Goal: Task Accomplishment & Management: Manage account settings

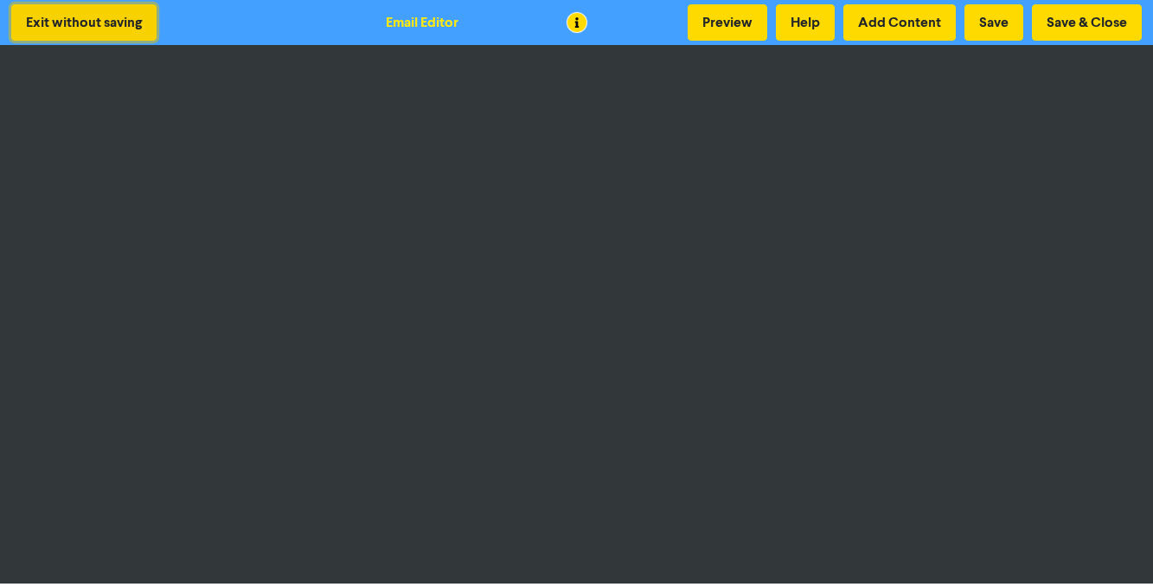
click at [74, 16] on button "Exit without saving" at bounding box center [83, 22] width 145 height 36
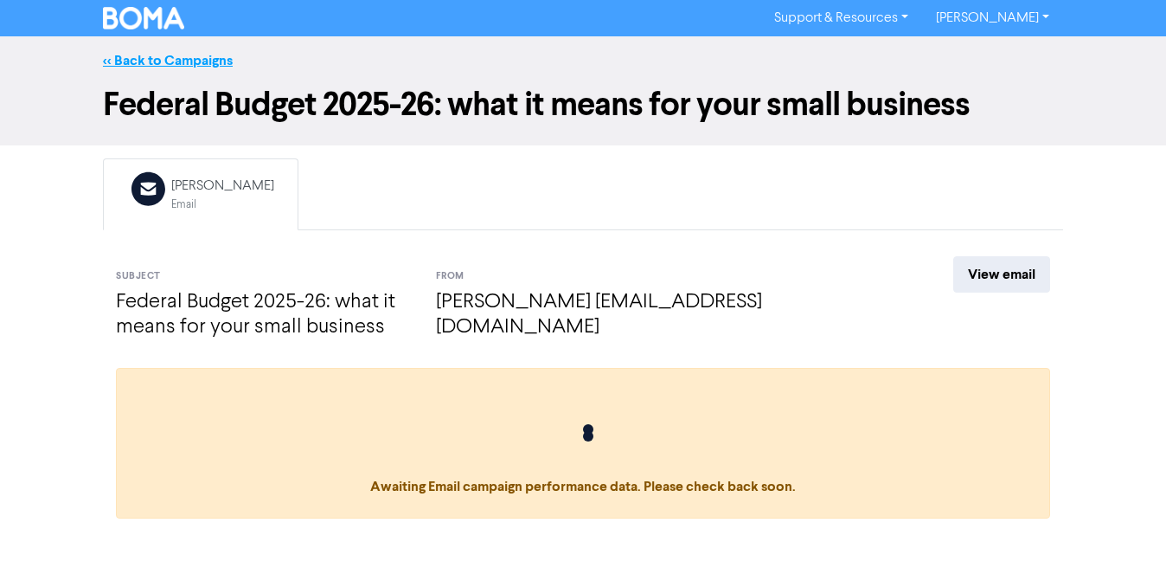
drag, startPoint x: 143, startPoint y: 72, endPoint x: 152, endPoint y: 57, distance: 17.5
click at [143, 72] on div "<< Back to Campaigns" at bounding box center [583, 60] width 1166 height 48
click at [157, 54] on link "<< Back to Campaigns" at bounding box center [168, 60] width 130 height 17
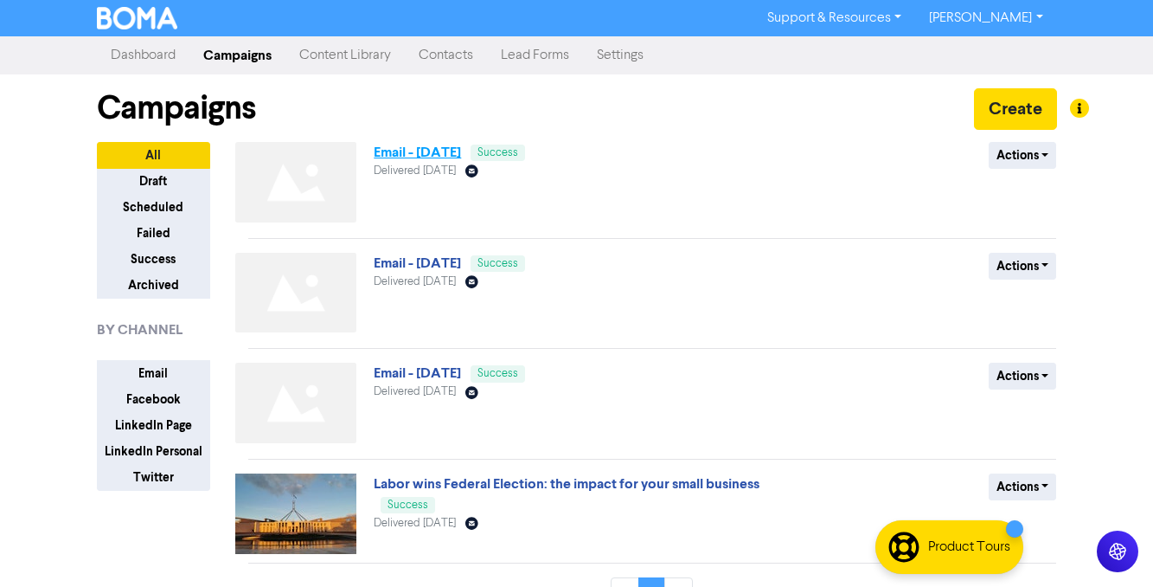
click at [449, 151] on link "Email - [DATE]" at bounding box center [417, 152] width 87 height 17
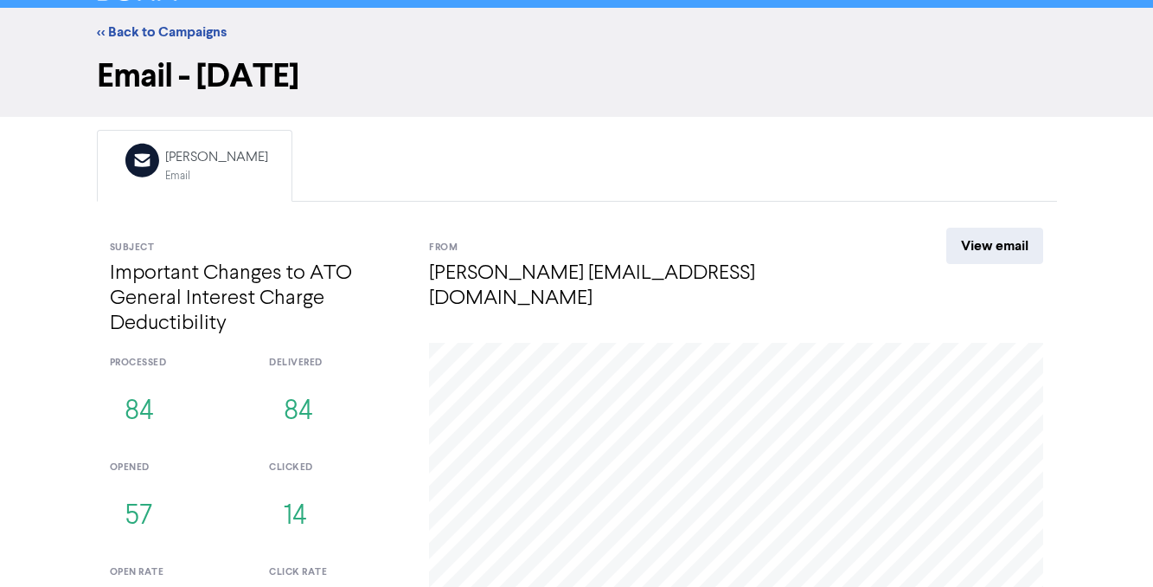
scroll to position [12, 0]
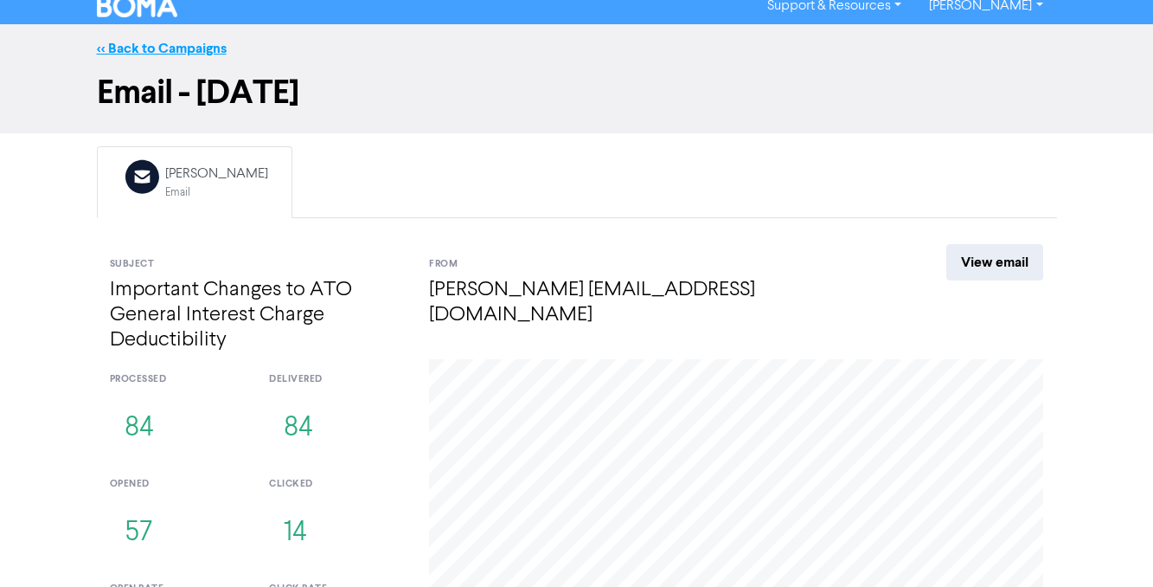
click at [157, 55] on link "<< Back to Campaigns" at bounding box center [162, 48] width 130 height 17
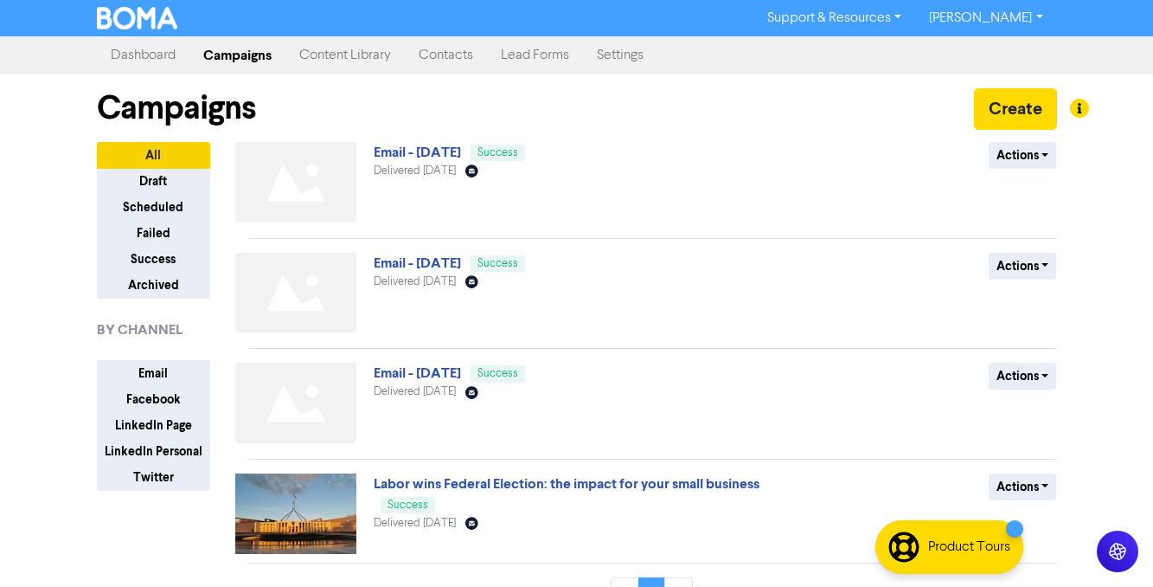
click at [540, 55] on link "Lead Forms" at bounding box center [535, 55] width 96 height 35
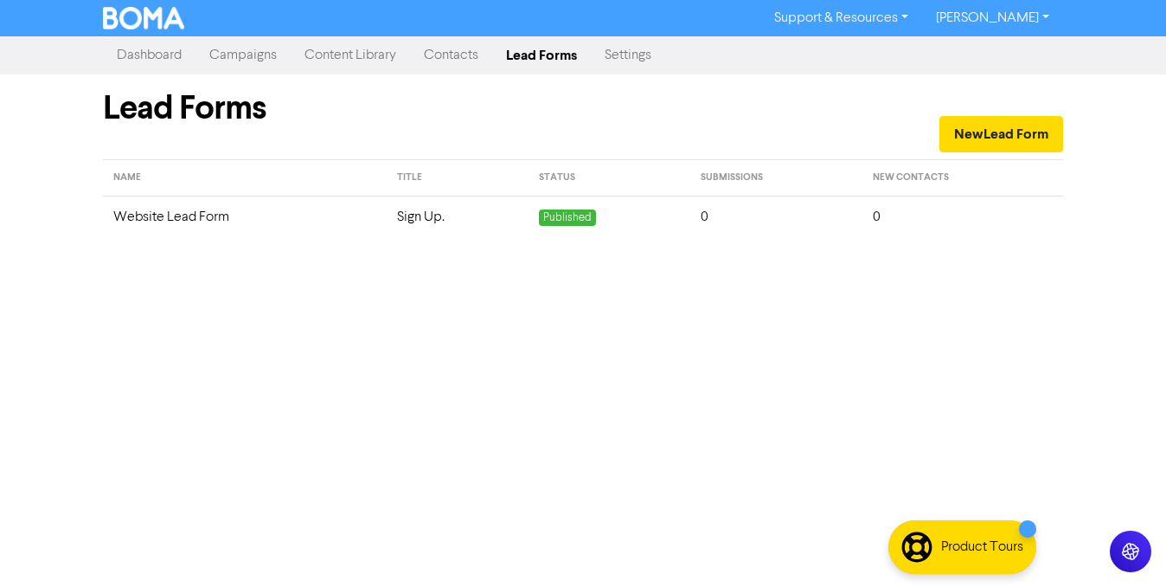
click at [165, 48] on link "Dashboard" at bounding box center [149, 55] width 93 height 35
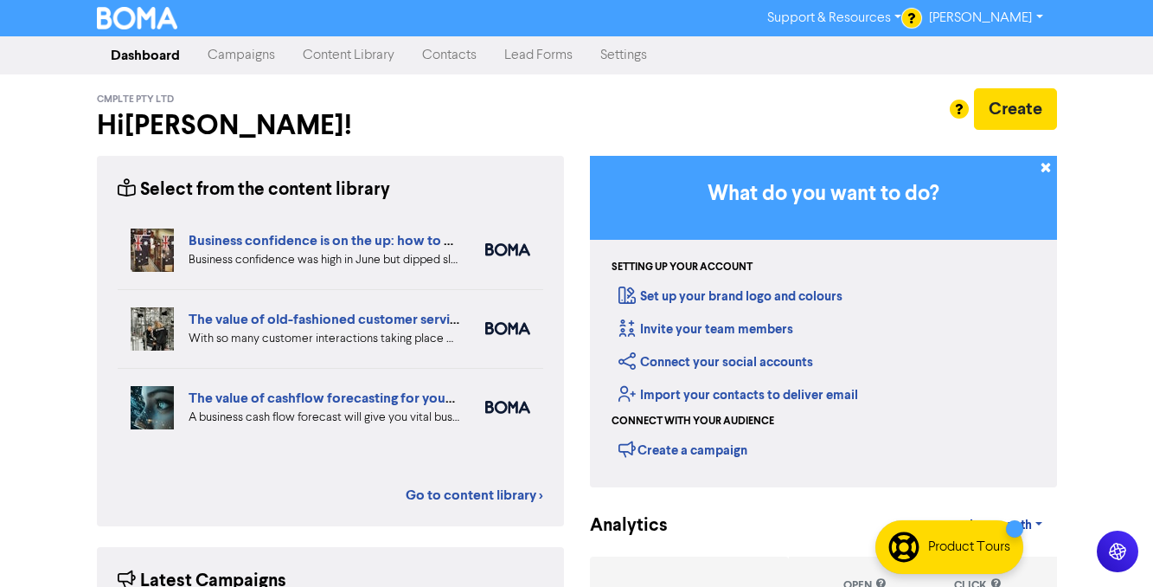
click at [638, 58] on link "Settings" at bounding box center [624, 55] width 74 height 35
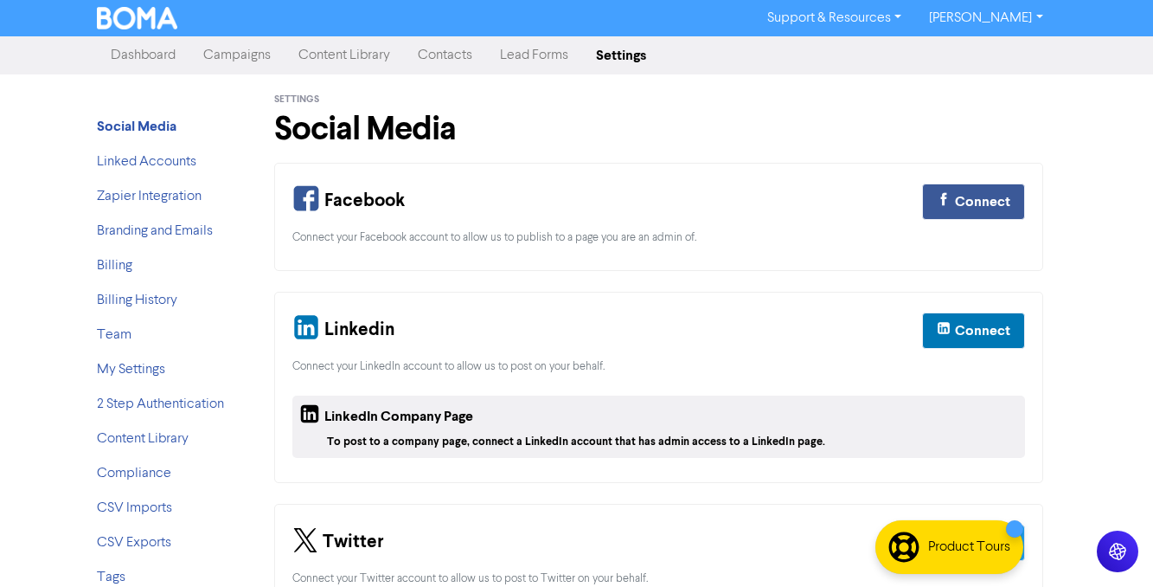
click at [239, 50] on link "Campaigns" at bounding box center [236, 55] width 95 height 35
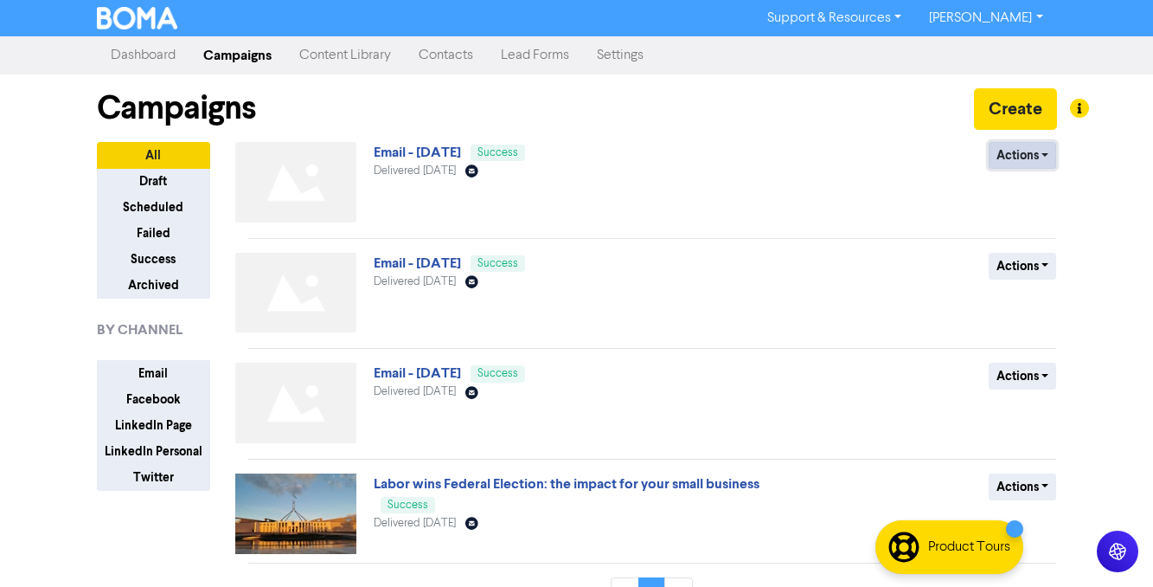
click at [1055, 158] on button "Actions" at bounding box center [1023, 155] width 68 height 27
click at [1040, 191] on button "Duplicate" at bounding box center [1058, 192] width 137 height 28
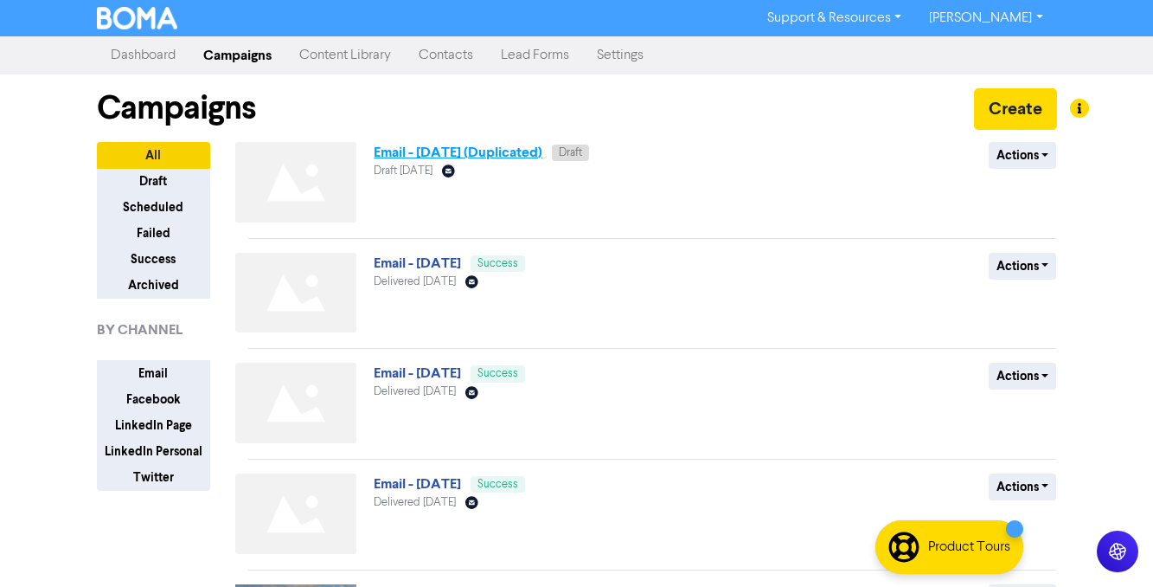
click at [477, 152] on link "Email - [DATE] (Duplicated)" at bounding box center [458, 152] width 169 height 17
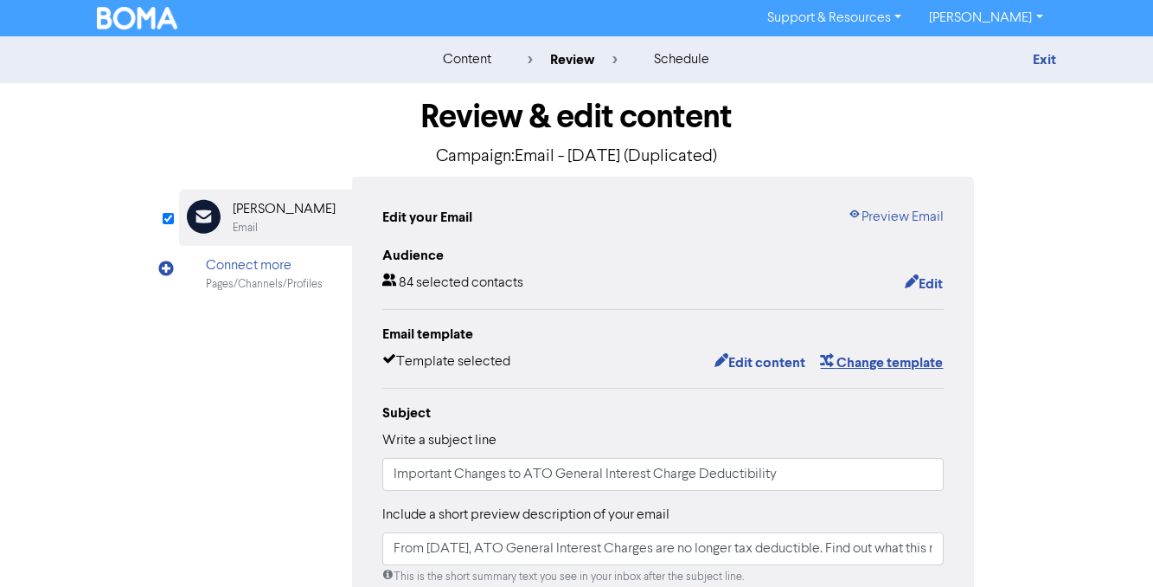
drag, startPoint x: 884, startPoint y: 364, endPoint x: 869, endPoint y: 300, distance: 65.9
click at [868, 304] on div "Audience 84 selected contacts Edit Email template Template selected Edit conten…" at bounding box center [663, 563] width 562 height 637
click at [938, 284] on button "Edit" at bounding box center [924, 284] width 40 height 22
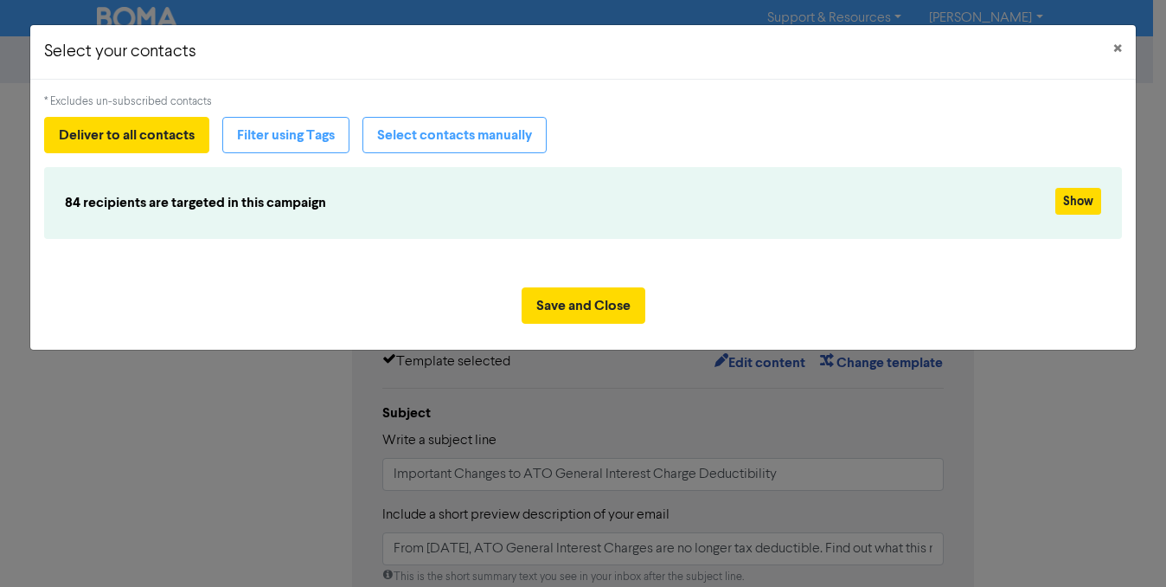
click at [743, 188] on div "84 recipients are targeted in this campaign" at bounding box center [495, 203] width 886 height 30
click at [1075, 200] on button "Show" at bounding box center [1078, 201] width 46 height 27
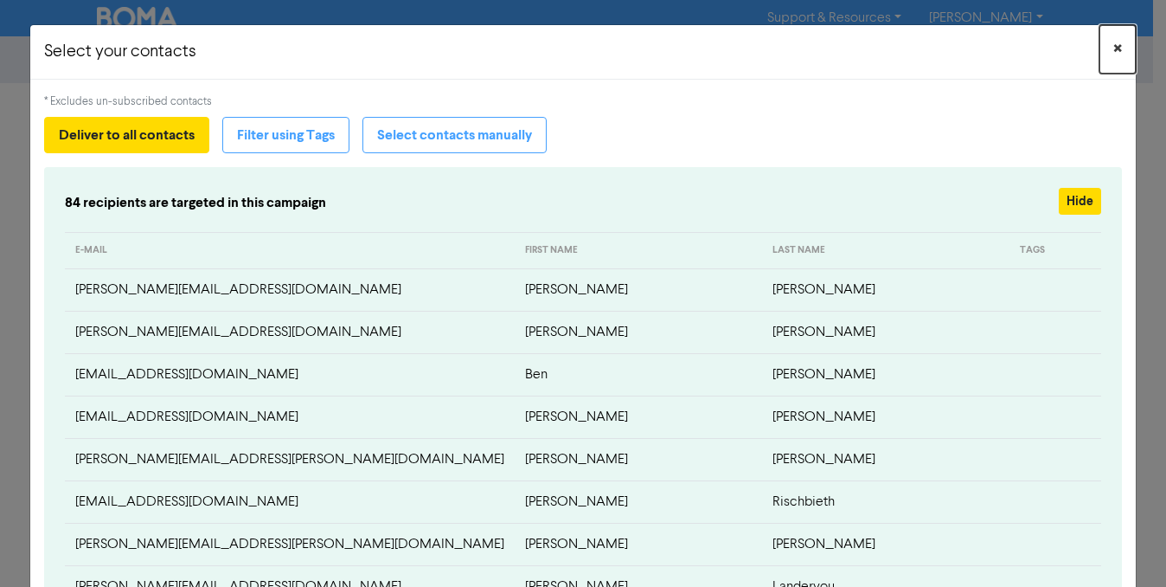
click at [1113, 37] on span "×" at bounding box center [1117, 49] width 9 height 26
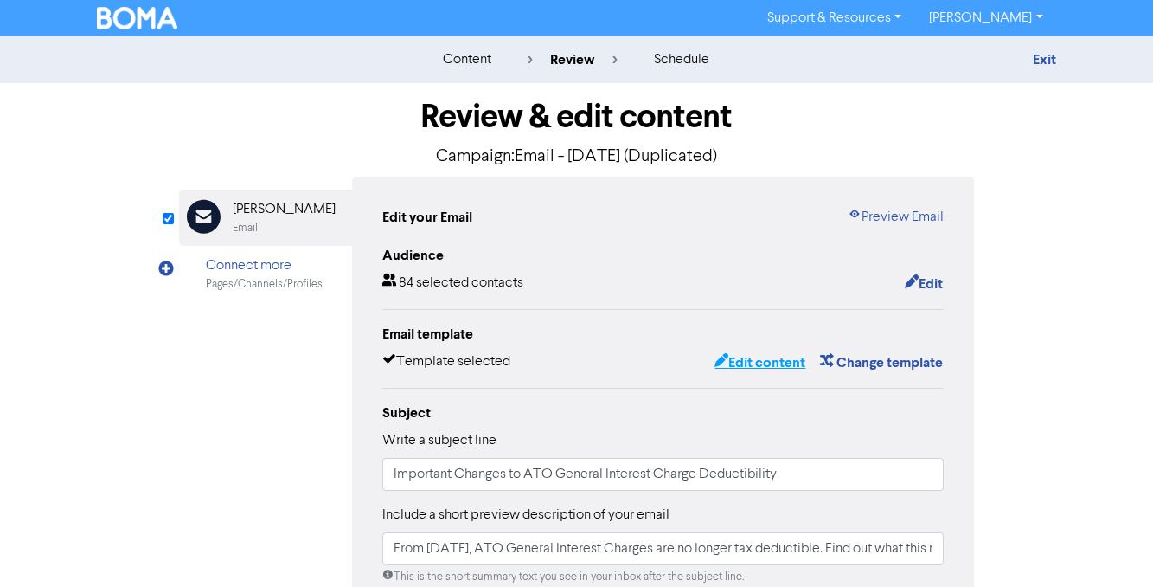
click at [758, 362] on button "Edit content" at bounding box center [760, 362] width 93 height 22
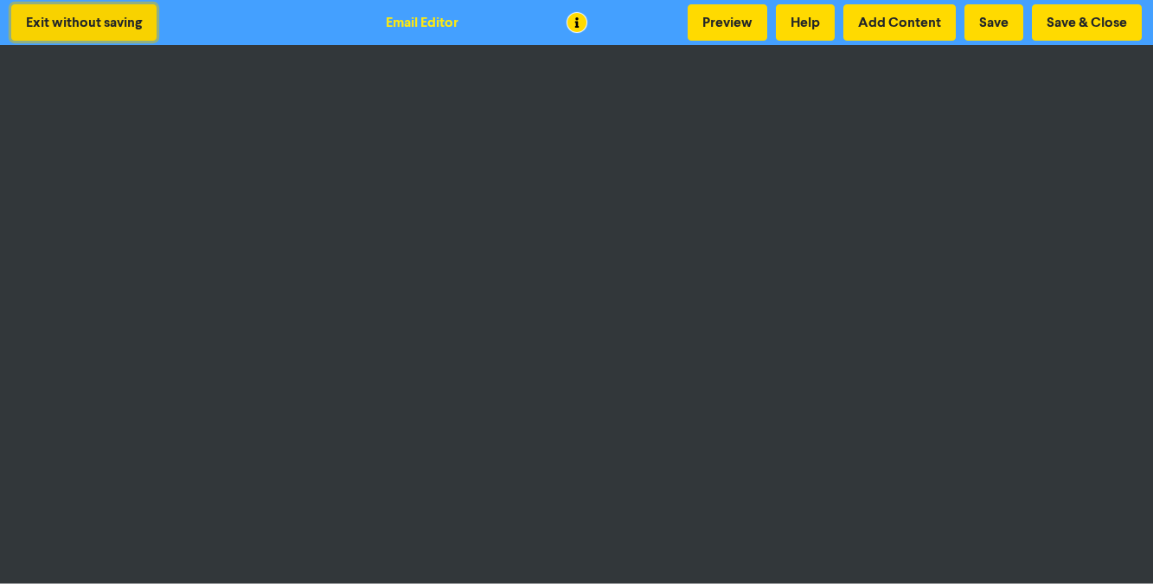
click at [99, 22] on button "Exit without saving" at bounding box center [83, 22] width 145 height 36
click at [87, 32] on button "Exit without saving" at bounding box center [83, 22] width 145 height 36
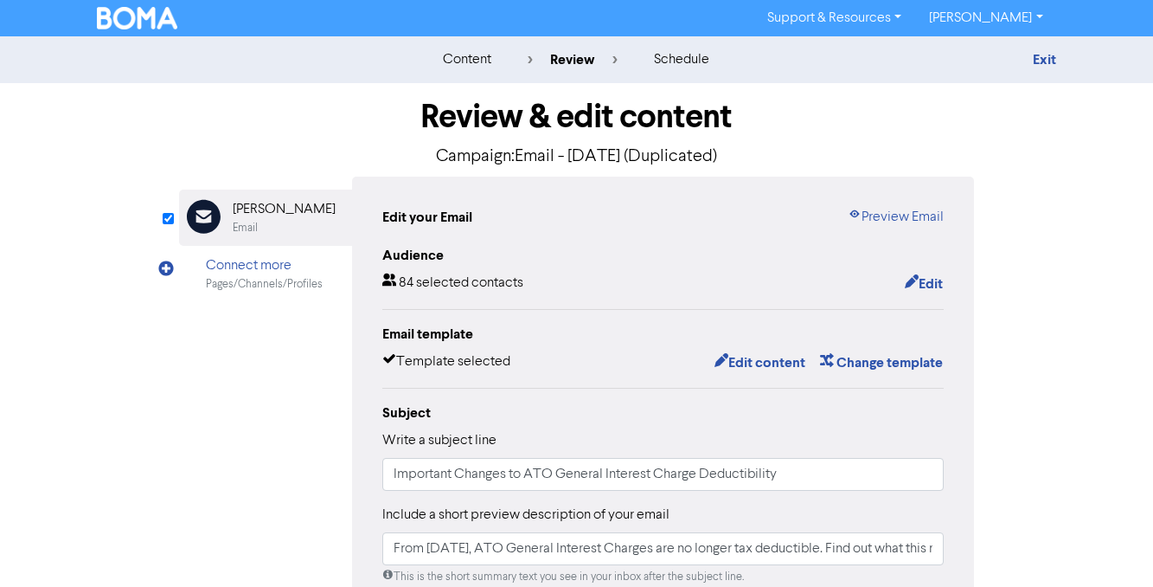
click at [1044, 70] on div "content review schedule Exit" at bounding box center [576, 59] width 1153 height 47
click at [1046, 67] on link "Exit" at bounding box center [1044, 59] width 23 height 17
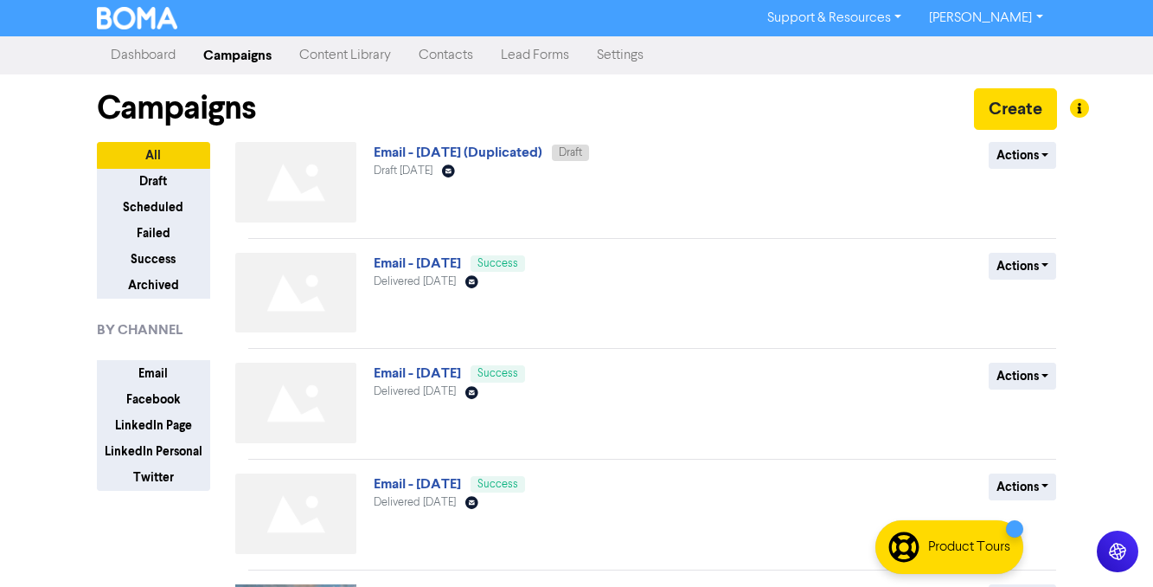
drag, startPoint x: 631, startPoint y: 376, endPoint x: 600, endPoint y: 373, distance: 31.3
click at [631, 376] on div "Email - [DATE] Success Delivered [DATE] Email Created with Sketch." at bounding box center [582, 405] width 417 height 87
click at [439, 375] on link "Email - [DATE]" at bounding box center [417, 372] width 87 height 17
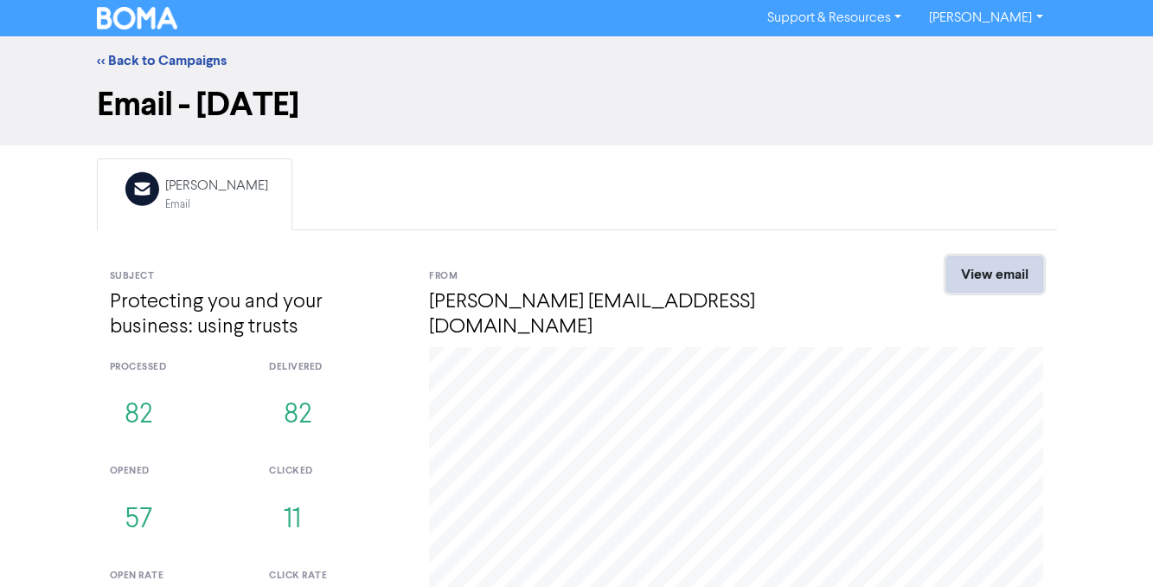
click at [989, 278] on link "View email" at bounding box center [994, 274] width 97 height 36
click at [175, 60] on link "<< Back to Campaigns" at bounding box center [162, 60] width 130 height 17
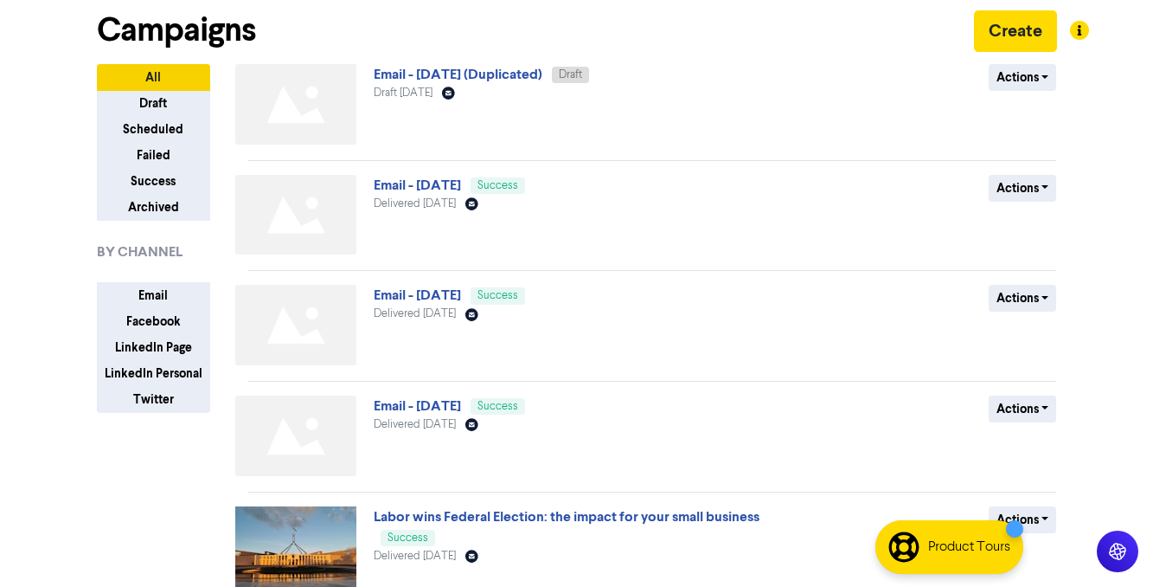
scroll to position [148, 0]
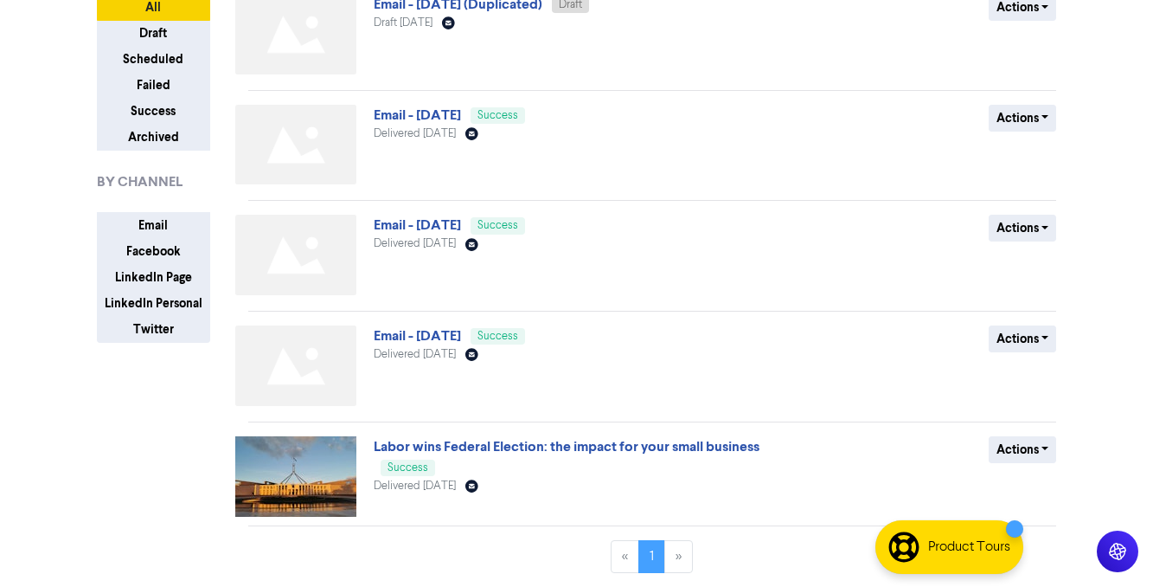
click at [523, 434] on div "Email - [DATE] (Duplicated) Draft Draft [DATE] Email Created with Sketch. Actio…" at bounding box center [652, 260] width 809 height 532
click at [523, 442] on link "Labor wins Federal Election: the impact for your small business" at bounding box center [567, 446] width 386 height 17
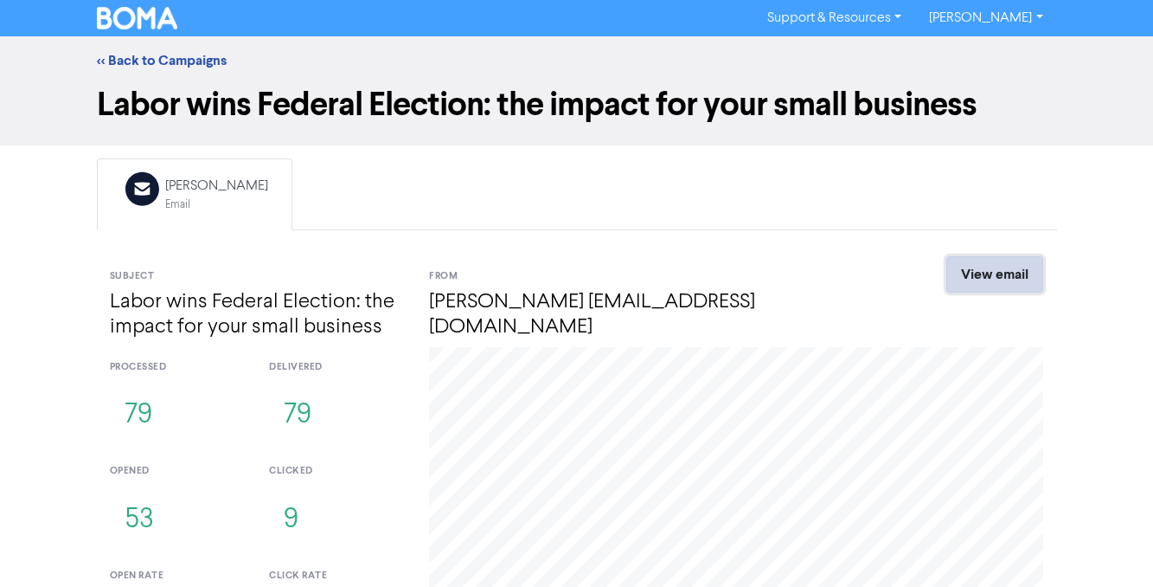
click at [1006, 265] on link "View email" at bounding box center [994, 274] width 97 height 36
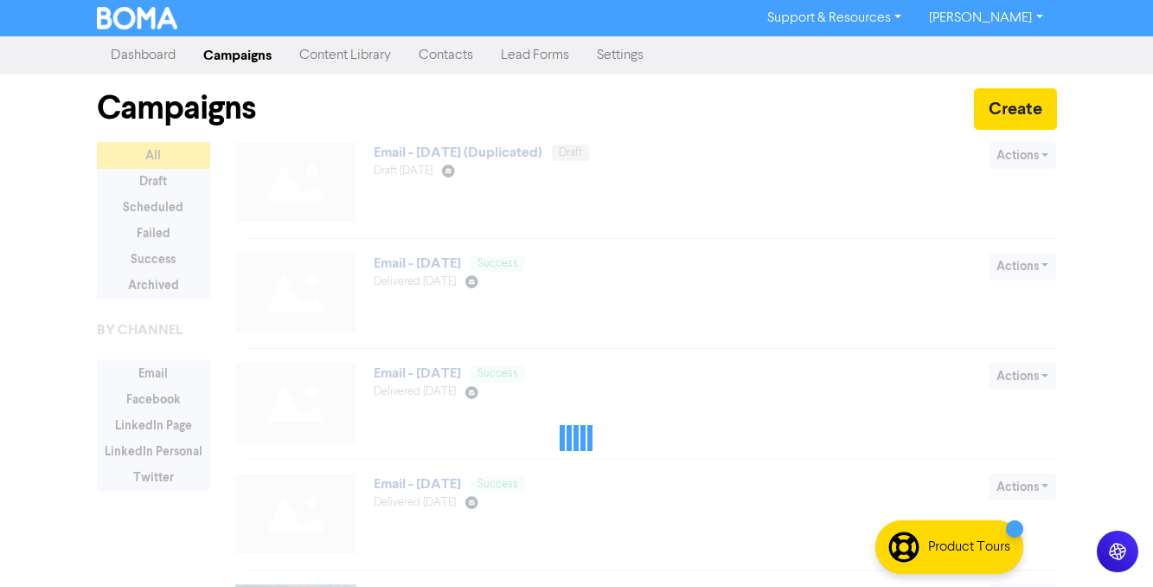
scroll to position [148, 0]
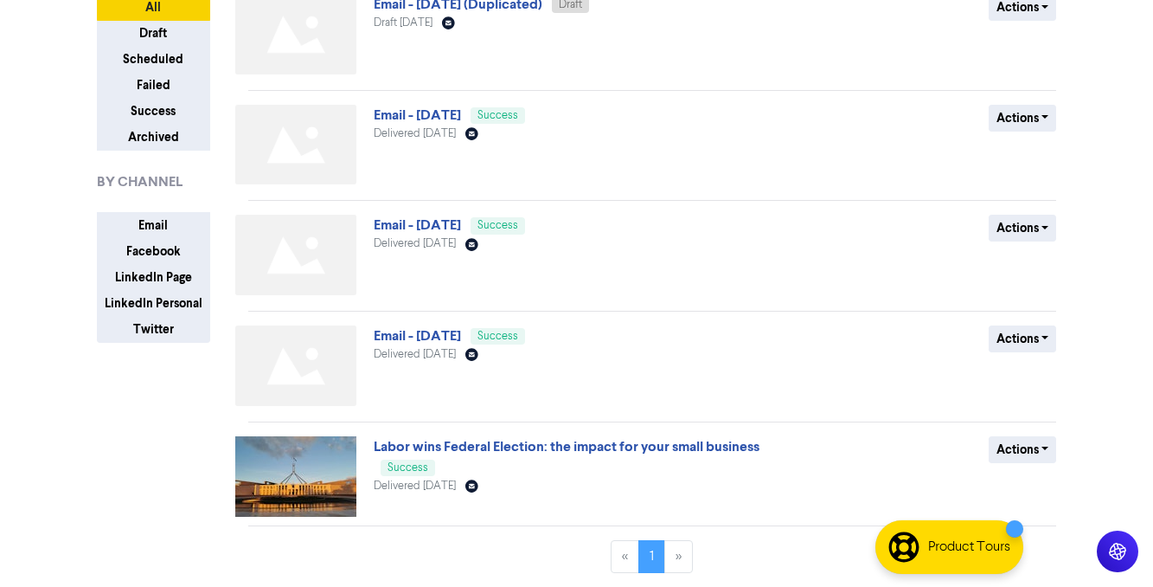
click at [435, 336] on link "Email - [DATE]" at bounding box center [417, 335] width 87 height 17
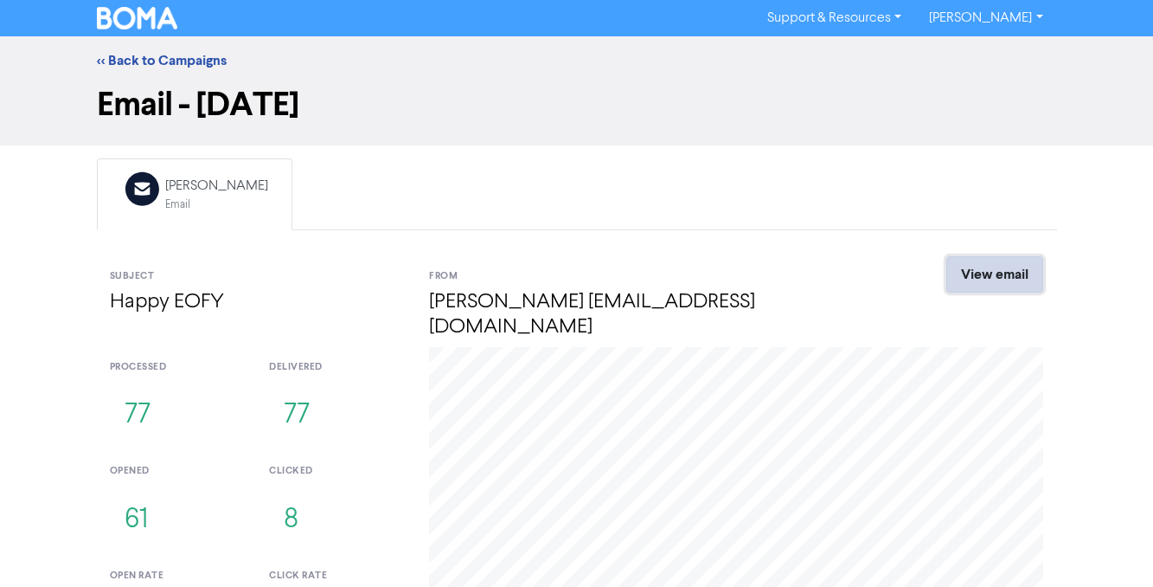
click at [972, 270] on link "View email" at bounding box center [994, 274] width 97 height 36
click at [152, 65] on link "<< Back to Campaigns" at bounding box center [162, 60] width 130 height 17
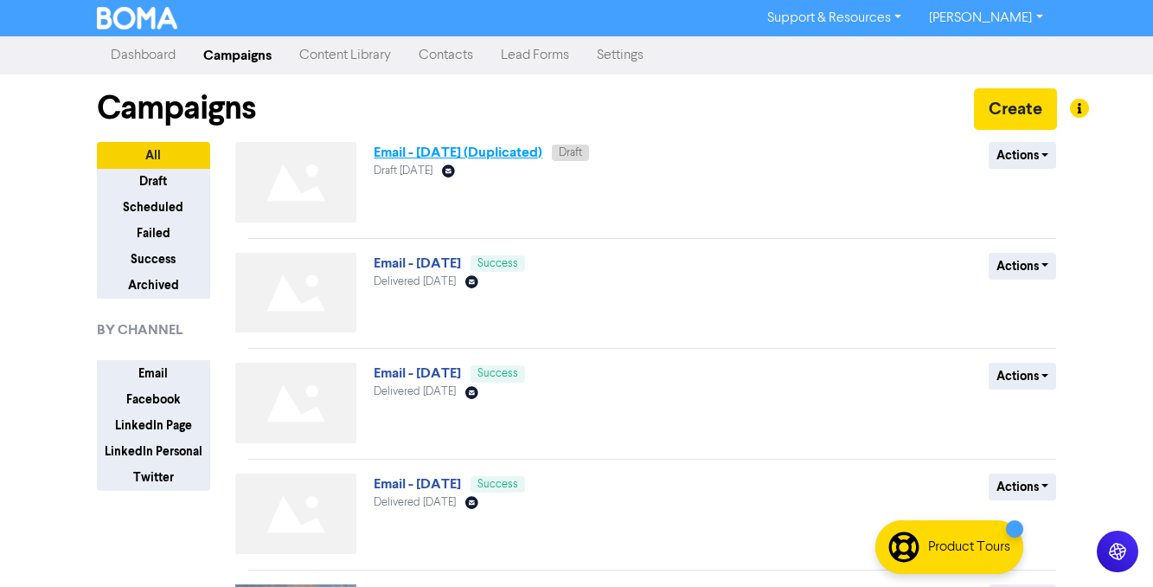
click at [500, 151] on link "Email - [DATE] (Duplicated)" at bounding box center [458, 152] width 169 height 17
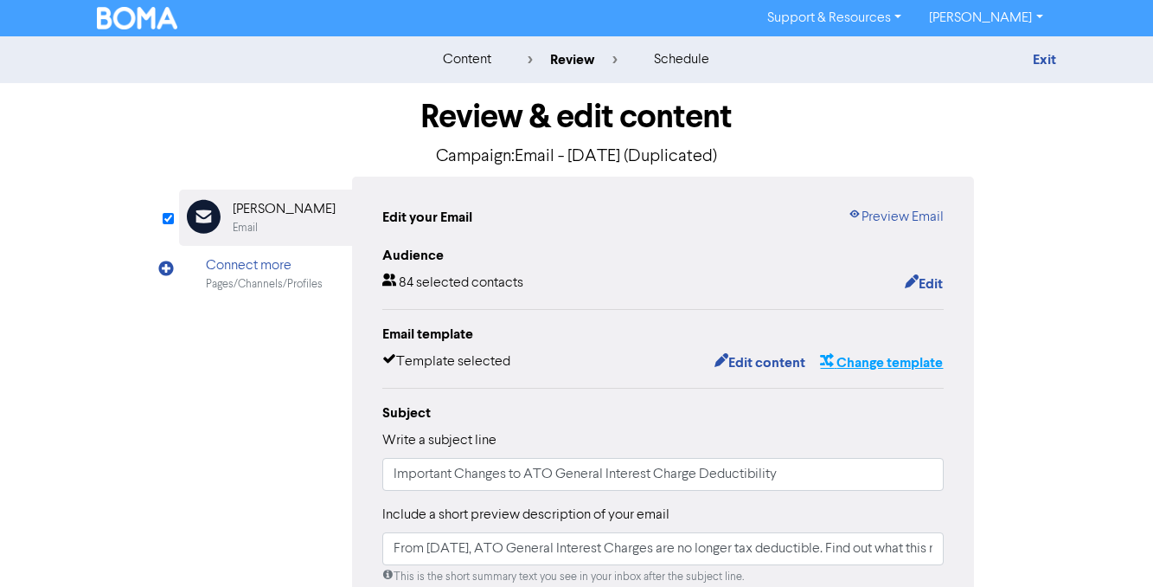
click at [882, 372] on button "Change template" at bounding box center [881, 362] width 125 height 22
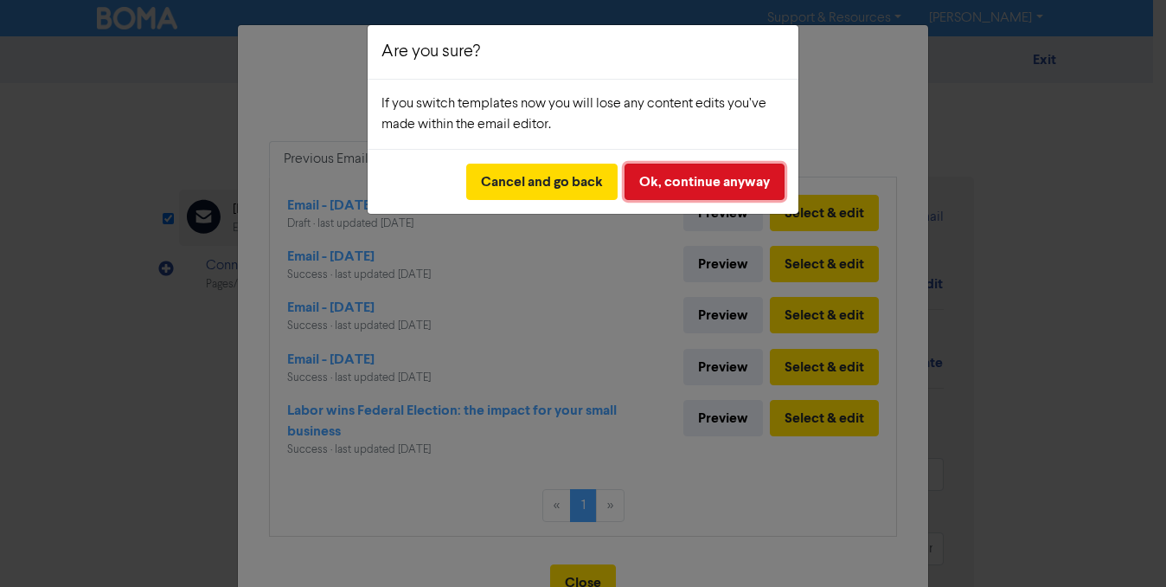
click at [641, 178] on button "Ok, continue anyway" at bounding box center [705, 182] width 160 height 36
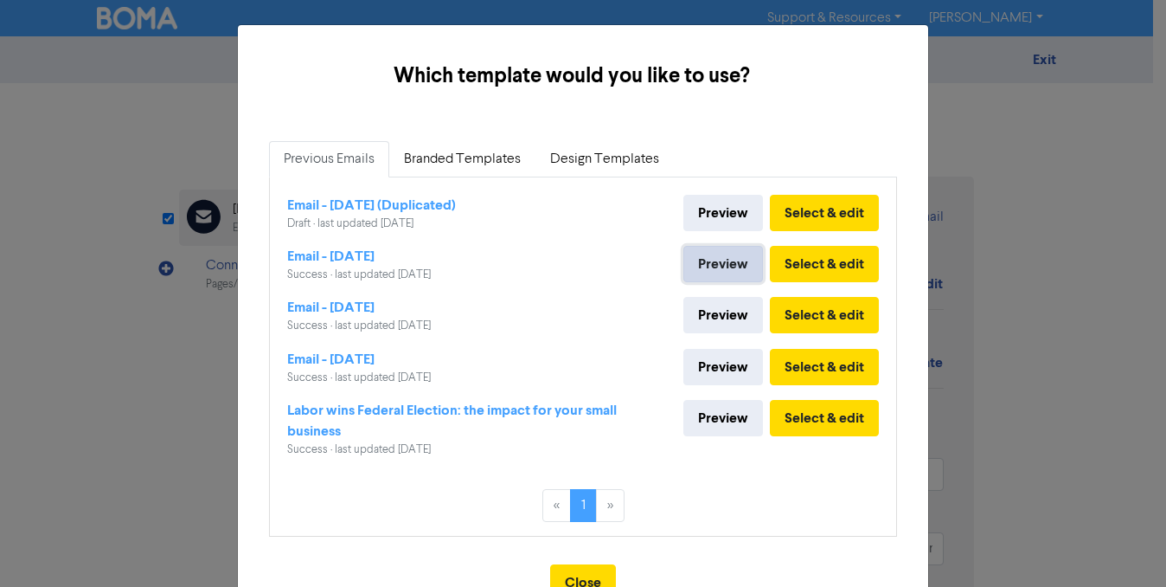
click at [713, 257] on link "Preview" at bounding box center [723, 264] width 80 height 36
click at [580, 163] on link "Design Templates" at bounding box center [605, 159] width 138 height 36
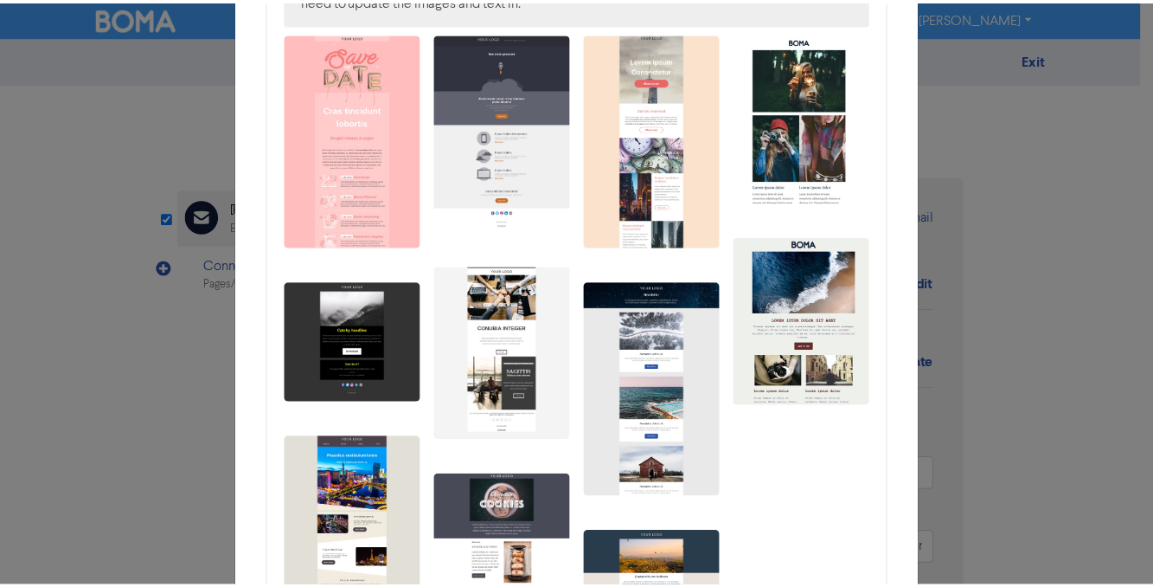
scroll to position [247, 0]
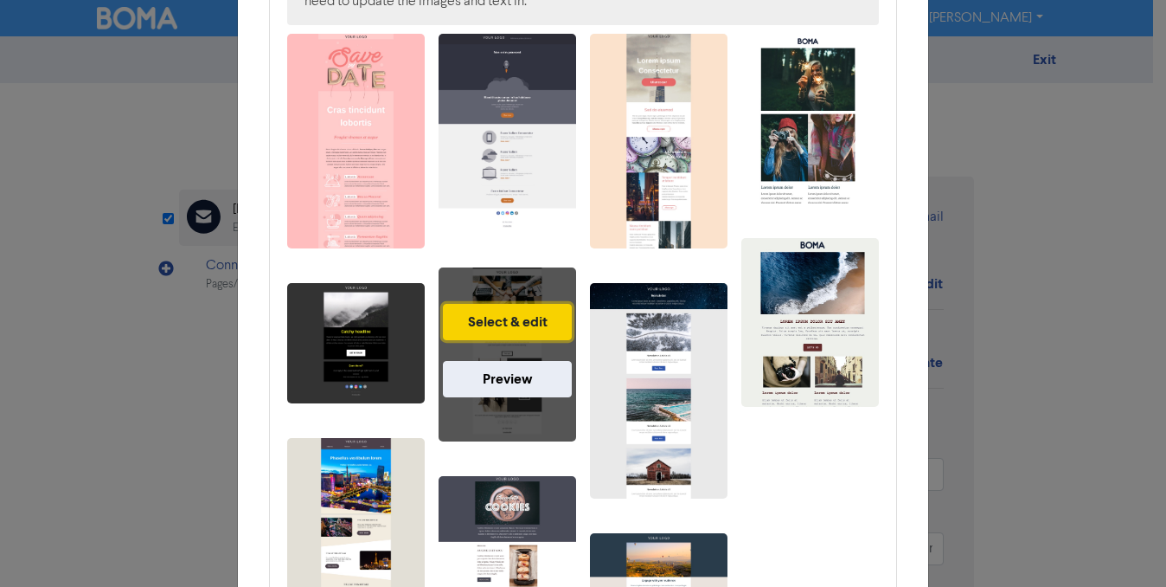
click at [549, 314] on button "Select & edit" at bounding box center [507, 322] width 129 height 36
